Goal: Information Seeking & Learning: Learn about a topic

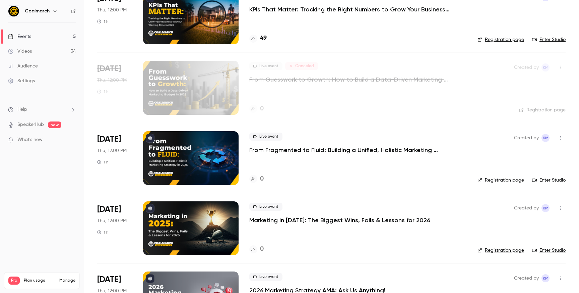
scroll to position [111, 0]
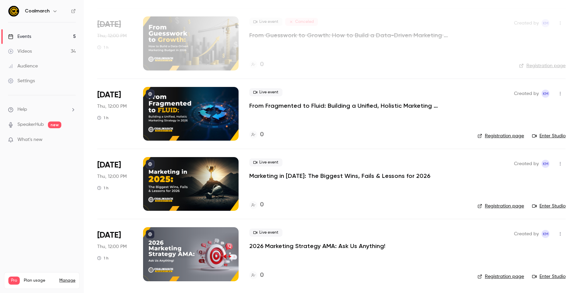
click at [260, 175] on p "Marketing in [DATE]: The Biggest Wins, Fails & Lessons for 2026" at bounding box center [339, 176] width 181 height 8
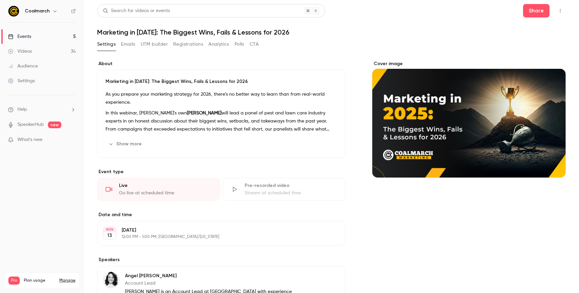
click at [135, 145] on button "Show more" at bounding box center [126, 143] width 40 height 11
